Goal: Find specific page/section: Find specific page/section

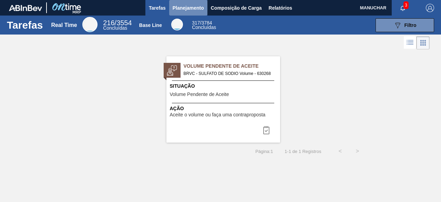
click at [187, 7] on span "Planejamento" at bounding box center [188, 8] width 31 height 8
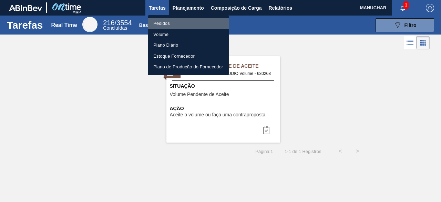
click at [175, 22] on li "Pedidos" at bounding box center [188, 23] width 81 height 11
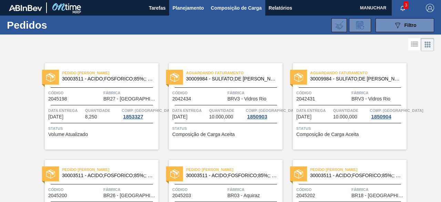
click at [221, 4] on span "Composição de Carga" at bounding box center [236, 8] width 51 height 8
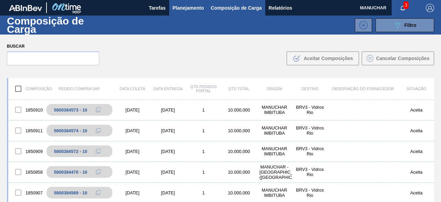
click at [187, 6] on span "Planejamento" at bounding box center [188, 8] width 31 height 8
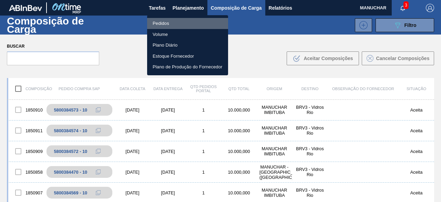
click at [162, 20] on li "Pedidos" at bounding box center [187, 23] width 81 height 11
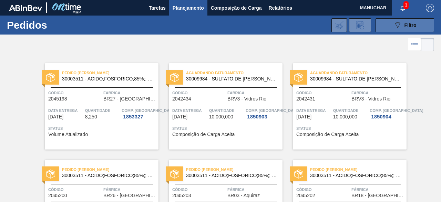
click at [391, 27] on button "089F7B8B-B2A5-4AFE-B5C0-19BA573D28AC Filtro" at bounding box center [405, 25] width 59 height 14
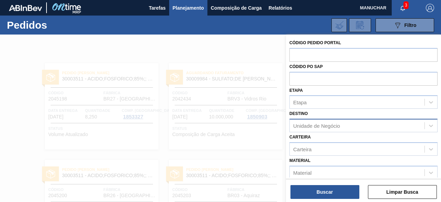
click at [339, 124] on div "Unidade de Negócio" at bounding box center [316, 126] width 47 height 6
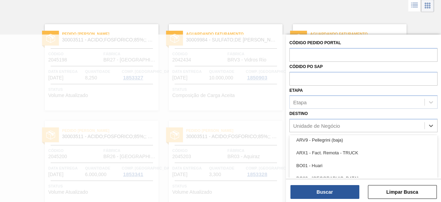
scroll to position [241, 0]
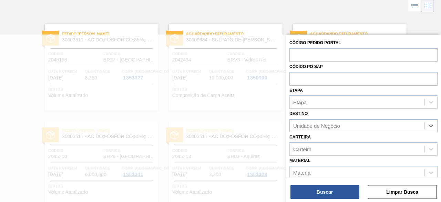
click at [335, 126] on div "Unidade de Negócio" at bounding box center [316, 126] width 47 height 6
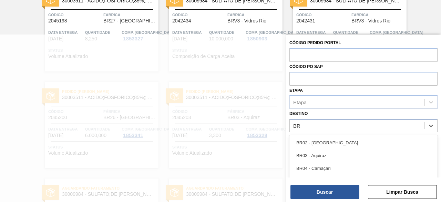
type input "BRV"
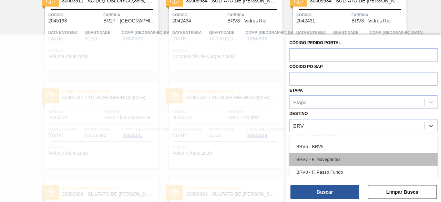
scroll to position [52, 0]
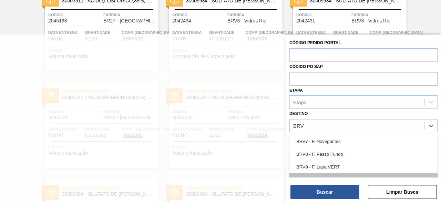
click at [319, 176] on div "BRVB - Rótulos" at bounding box center [363, 179] width 148 height 13
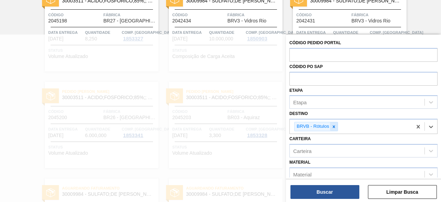
click at [332, 125] on icon at bounding box center [334, 126] width 5 height 5
click at [339, 122] on div "Unidade de Negócio" at bounding box center [357, 126] width 135 height 10
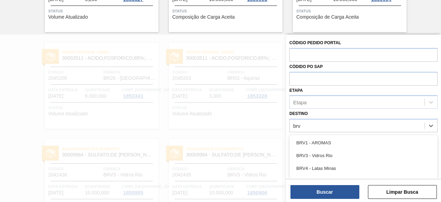
type input "brvc"
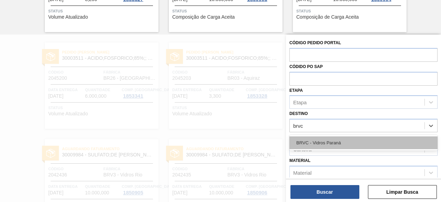
click at [342, 137] on div "BRVC - Vidros Paraná" at bounding box center [363, 142] width 148 height 13
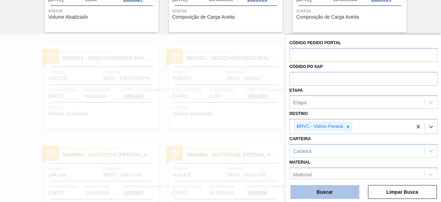
click at [338, 190] on button "Buscar" at bounding box center [325, 192] width 69 height 14
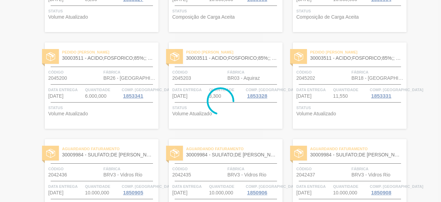
scroll to position [0, 0]
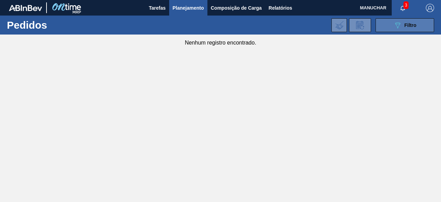
click at [425, 23] on button "089F7B8B-B2A5-4AFE-B5C0-19BA573D28AC Filtro" at bounding box center [405, 25] width 59 height 14
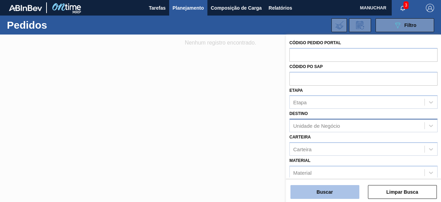
click at [341, 193] on button "Buscar" at bounding box center [325, 192] width 69 height 14
